Goal: Information Seeking & Learning: Find specific fact

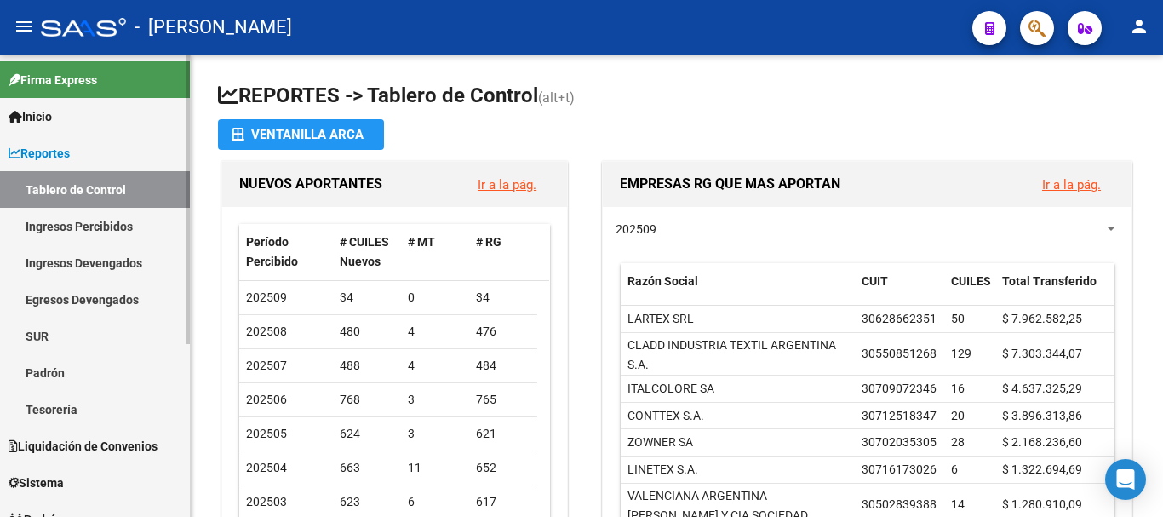
click at [84, 220] on link "Ingresos Percibidos" at bounding box center [95, 226] width 190 height 37
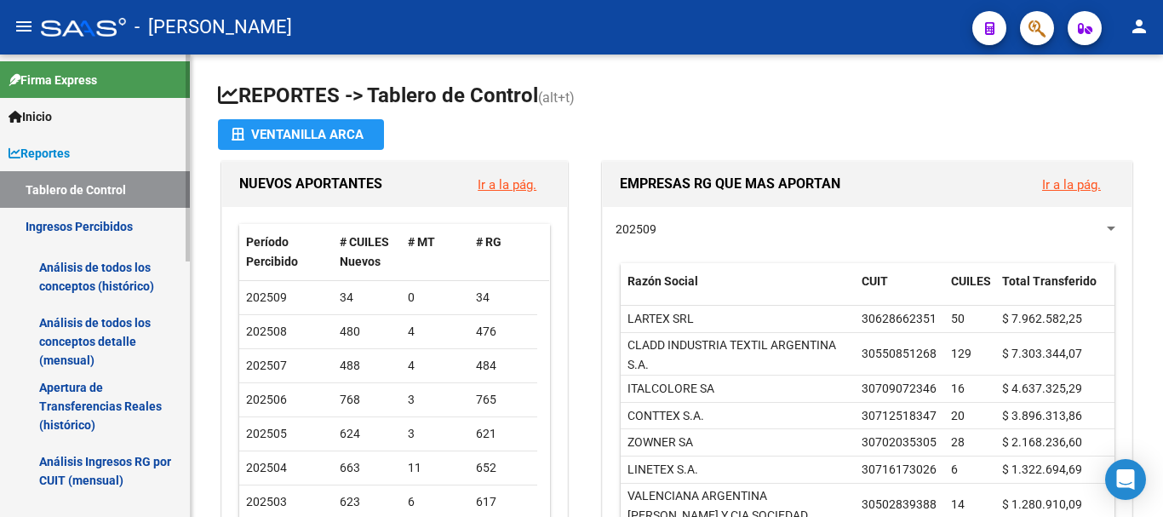
click at [87, 194] on link "Tablero de Control" at bounding box center [95, 189] width 190 height 37
click at [70, 155] on span "Reportes" at bounding box center [39, 153] width 61 height 19
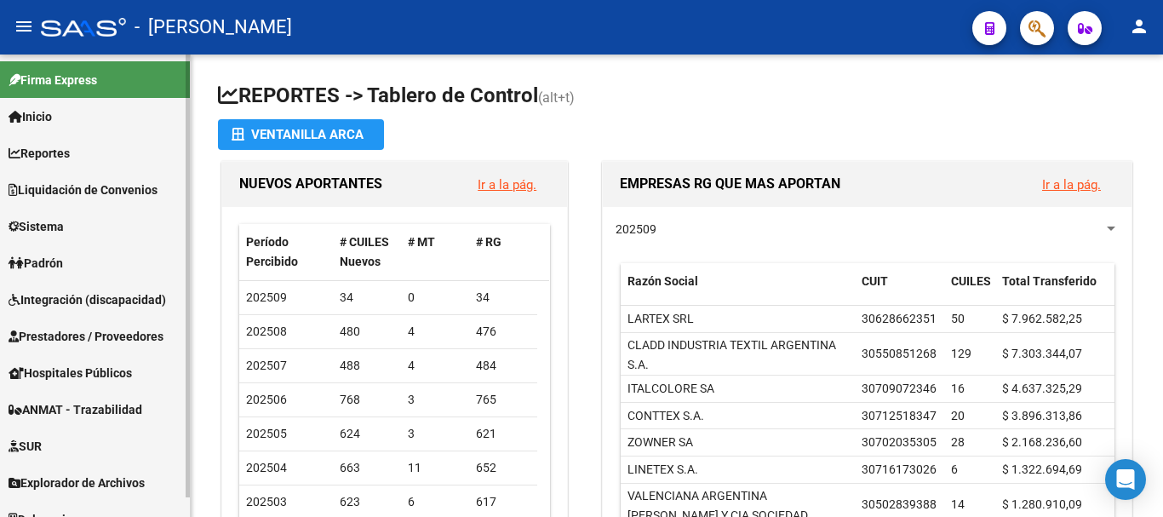
click at [70, 155] on span "Reportes" at bounding box center [39, 153] width 61 height 19
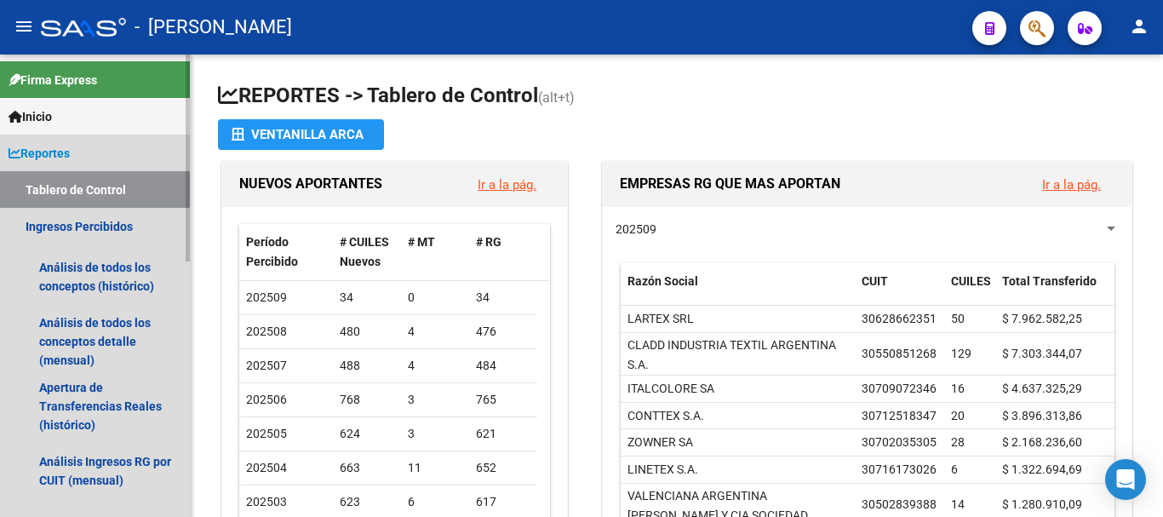
click at [70, 155] on span "Reportes" at bounding box center [39, 153] width 61 height 19
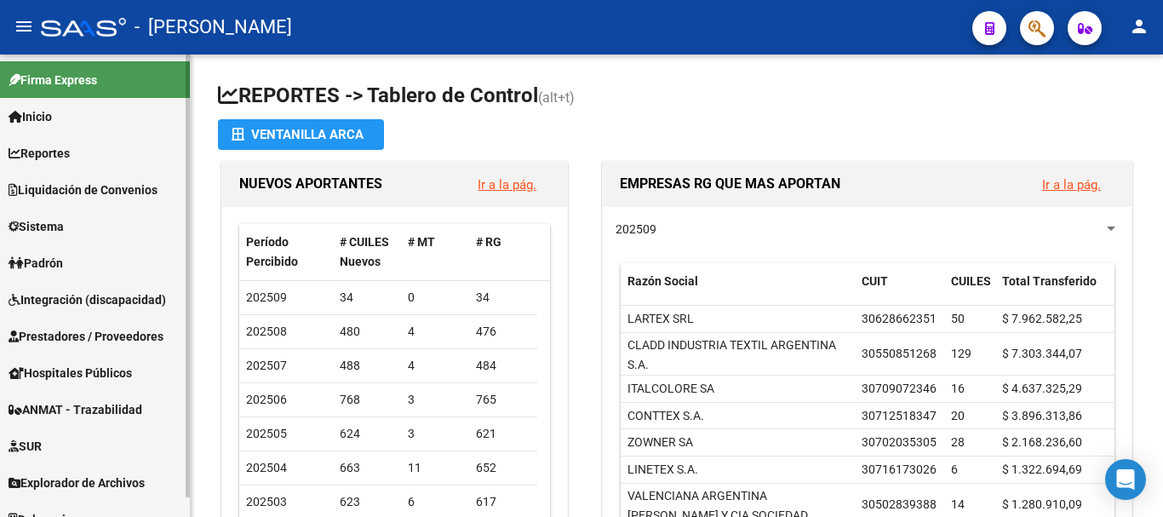
click at [79, 186] on span "Liquidación de Convenios" at bounding box center [83, 189] width 149 height 19
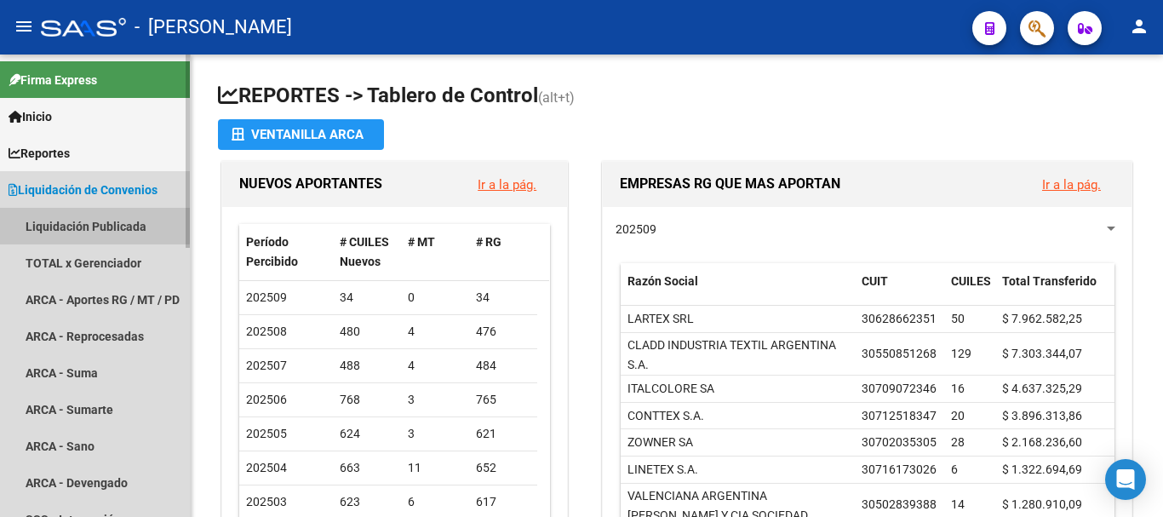
click at [77, 224] on link "Liquidación Publicada" at bounding box center [95, 226] width 190 height 37
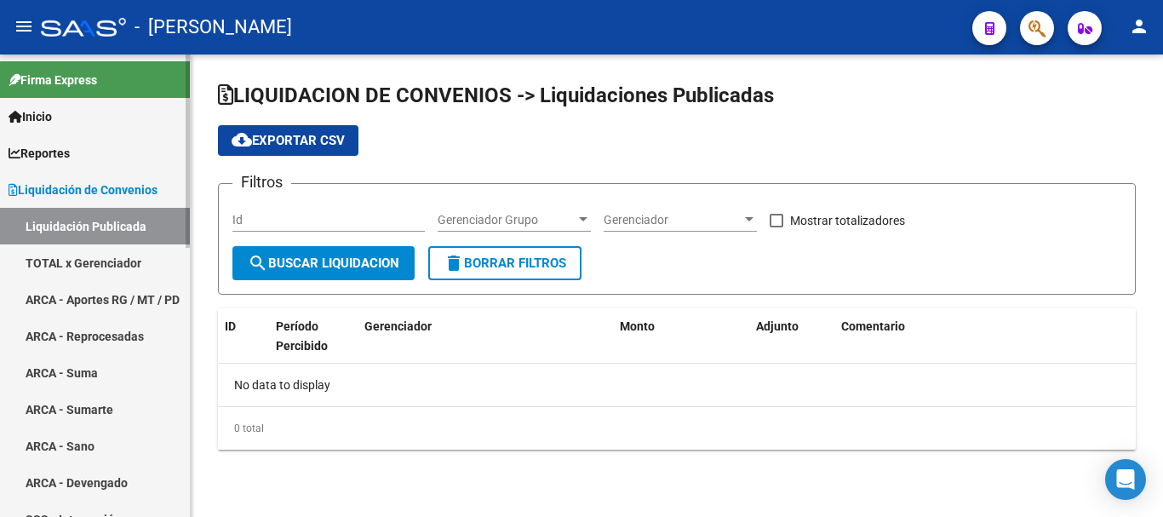
checkbox input "true"
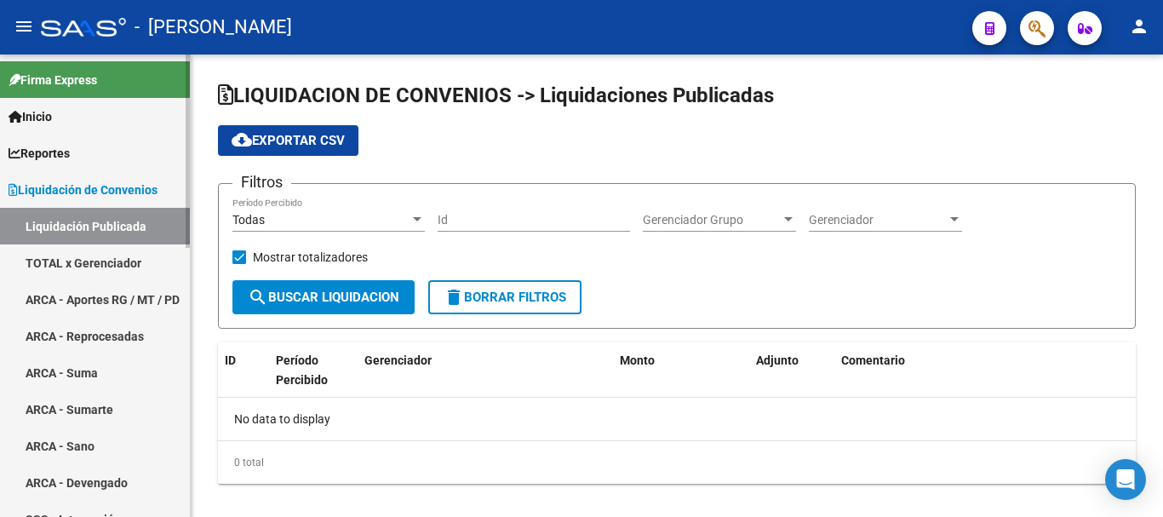
click at [89, 260] on link "TOTAL x Gerenciador" at bounding box center [95, 262] width 190 height 37
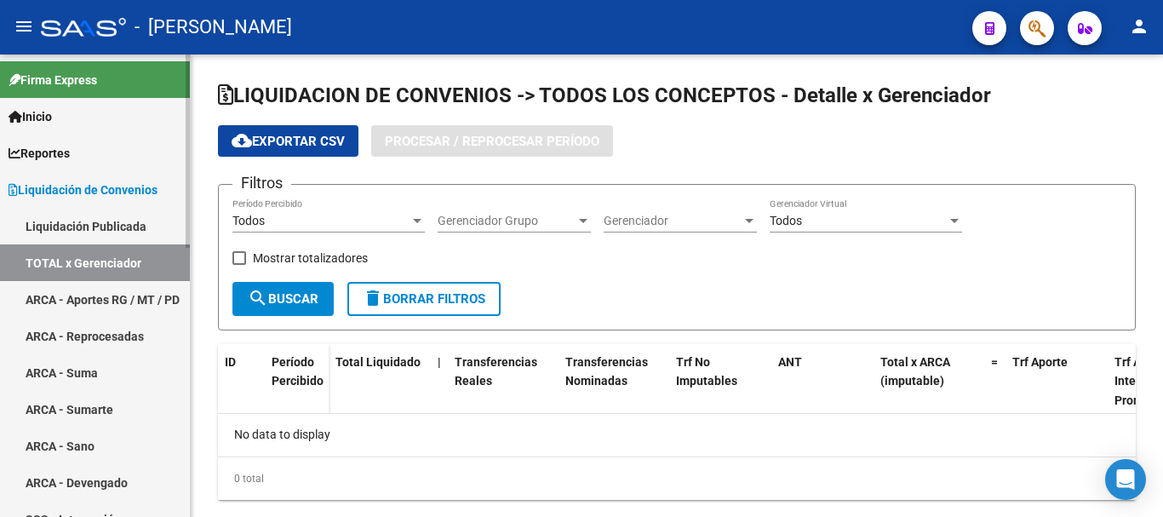
checkbox input "true"
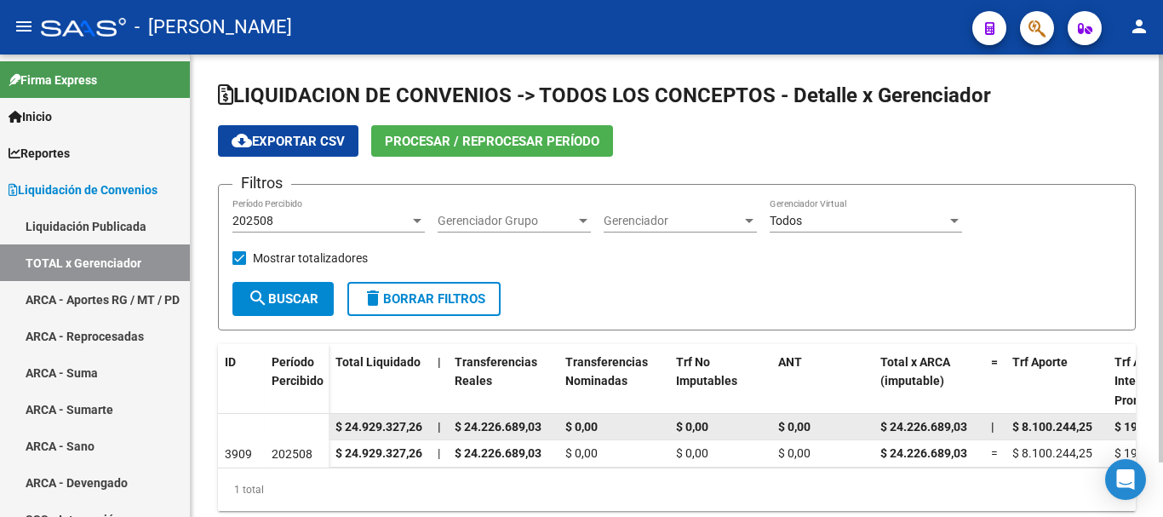
click at [369, 425] on span "$ 24.929.327,26" at bounding box center [378, 427] width 87 height 14
copy span "24.929.327,26"
